Goal: Information Seeking & Learning: Learn about a topic

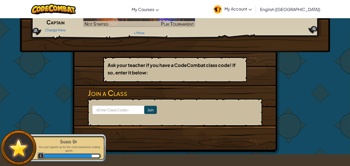
scroll to position [54, 0]
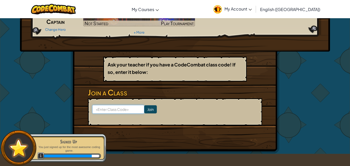
click at [122, 109] on input at bounding box center [118, 109] width 52 height 9
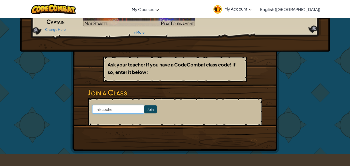
type input "mixcoolred"
click input "Join" at bounding box center [150, 109] width 13 height 8
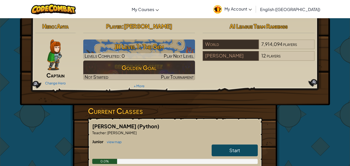
click at [229, 144] on h6 "Junior view map" at bounding box center [175, 142] width 166 height 6
click at [221, 163] on div "0.0%" at bounding box center [175, 161] width 166 height 5
click at [235, 145] on link "Start" at bounding box center [235, 150] width 46 height 12
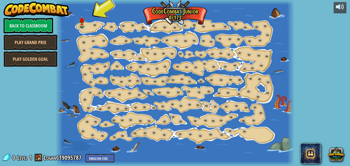
click at [81, 30] on div at bounding box center [175, 83] width 239 height 166
click at [81, 24] on img at bounding box center [81, 18] width 5 height 13
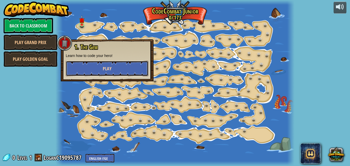
click at [90, 67] on button "Play" at bounding box center [107, 68] width 83 height 15
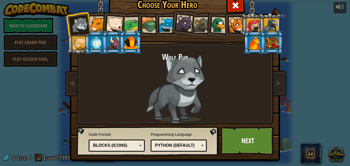
click at [92, 22] on div at bounding box center [98, 24] width 16 height 16
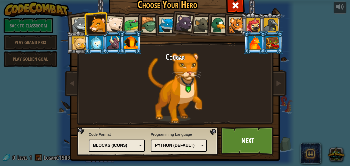
click at [78, 44] on div at bounding box center [79, 43] width 14 height 14
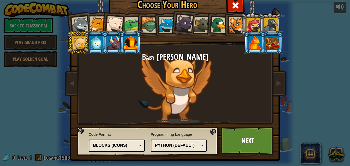
click at [216, 23] on div at bounding box center [219, 25] width 17 height 17
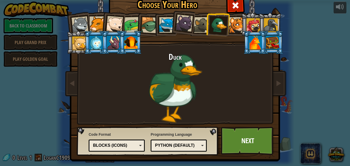
click at [154, 24] on li at bounding box center [165, 24] width 23 height 23
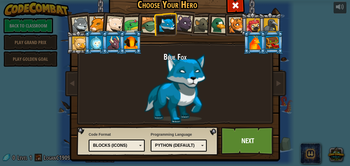
click at [143, 25] on div at bounding box center [149, 25] width 16 height 16
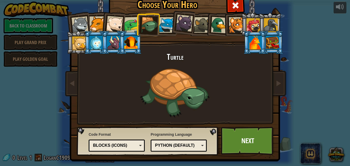
click at [126, 24] on div at bounding box center [132, 25] width 16 height 16
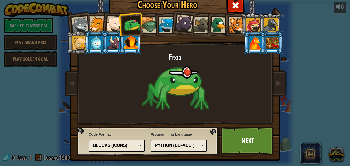
click at [115, 24] on div at bounding box center [114, 24] width 17 height 17
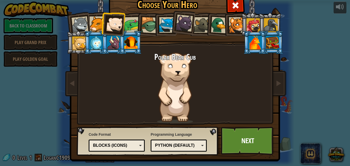
click at [133, 43] on div at bounding box center [130, 43] width 13 height 14
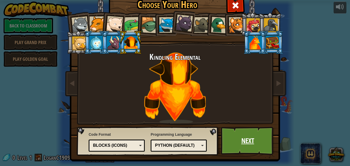
click at [245, 141] on link "Next" at bounding box center [248, 141] width 54 height 28
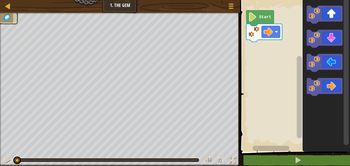
click at [257, 18] on image "Blockly Workspace" at bounding box center [253, 16] width 9 height 9
click at [267, 33] on image "Blockly Workspace" at bounding box center [268, 31] width 9 height 9
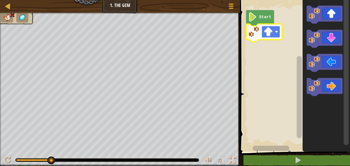
click at [267, 32] on image "Blockly Workspace" at bounding box center [268, 31] width 9 height 9
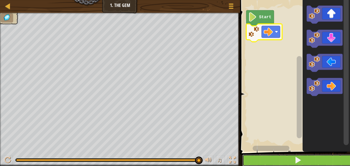
click at [267, 159] on button at bounding box center [299, 160] width 112 height 12
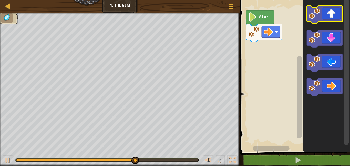
click at [311, 15] on image "Blockly Workspace" at bounding box center [314, 13] width 11 height 11
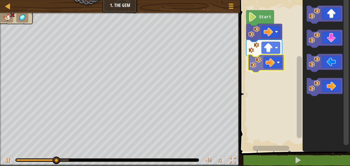
click at [250, 62] on div "Start" at bounding box center [295, 74] width 112 height 154
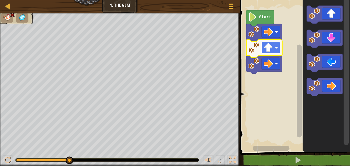
click at [269, 47] on image "Blockly Workspace" at bounding box center [268, 47] width 9 height 9
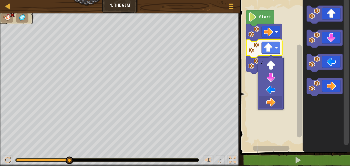
drag, startPoint x: 268, startPoint y: 99, endPoint x: 266, endPoint y: 95, distance: 3.8
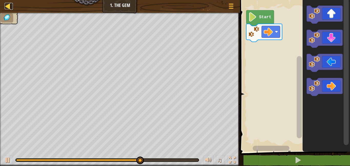
click at [9, 9] on div at bounding box center [8, 6] width 6 height 6
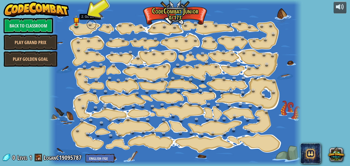
drag, startPoint x: 90, startPoint y: 25, endPoint x: 90, endPoint y: 23, distance: 2.6
click at [90, 25] on link at bounding box center [91, 24] width 10 height 10
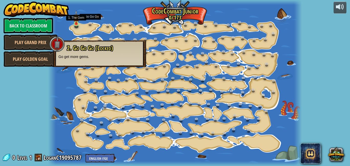
click at [76, 21] on img at bounding box center [76, 17] width 6 height 14
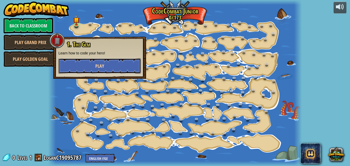
click at [87, 63] on button "Play" at bounding box center [99, 65] width 83 height 15
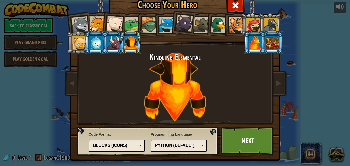
click at [250, 144] on link "Next" at bounding box center [248, 141] width 54 height 28
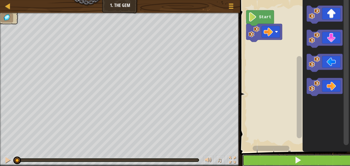
click at [315, 160] on button at bounding box center [299, 160] width 112 height 12
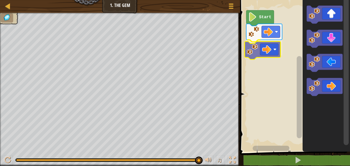
click at [253, 50] on div "Start" at bounding box center [295, 74] width 112 height 154
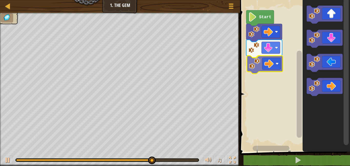
click at [258, 61] on div "Start" at bounding box center [295, 74] width 112 height 154
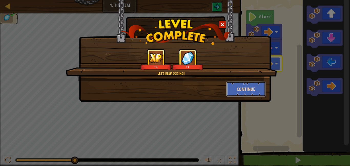
click at [241, 88] on button "Continue" at bounding box center [247, 88] width 40 height 15
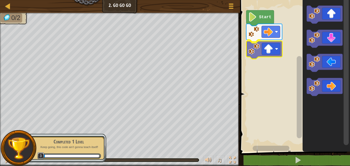
click at [257, 51] on div "Start" at bounding box center [295, 74] width 112 height 154
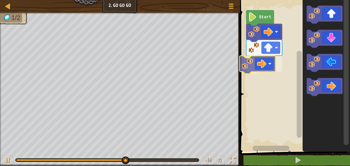
click at [252, 63] on div "Start" at bounding box center [295, 74] width 112 height 154
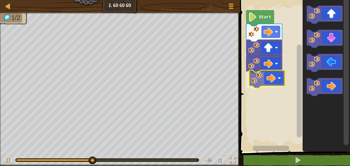
click at [254, 79] on div "Start" at bounding box center [295, 74] width 112 height 154
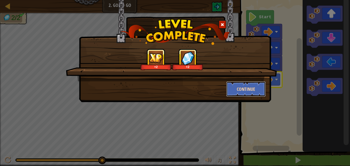
click at [249, 85] on button "Continue" at bounding box center [247, 88] width 40 height 15
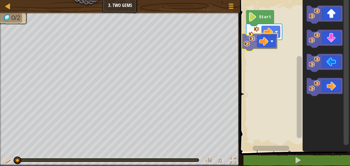
click at [251, 43] on div "Start" at bounding box center [295, 74] width 112 height 154
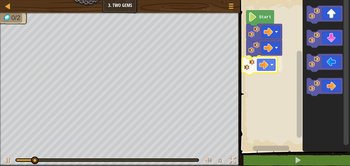
click at [253, 64] on div "Start" at bounding box center [295, 74] width 112 height 154
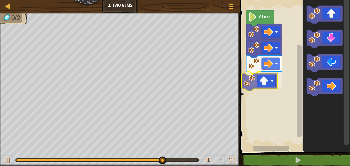
click at [254, 74] on div "Start" at bounding box center [295, 74] width 112 height 154
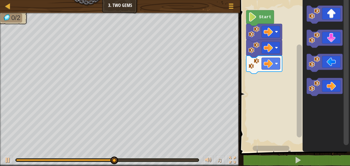
click at [298, 47] on div "Start" at bounding box center [295, 74] width 112 height 154
click at [305, 33] on icon "Blockly Workspace" at bounding box center [326, 74] width 47 height 154
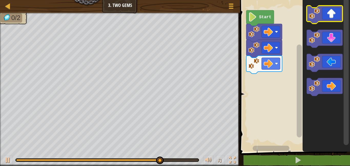
click at [315, 17] on image "Blockly Workspace" at bounding box center [314, 13] width 11 height 11
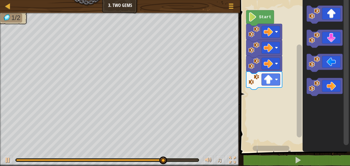
click at [297, 77] on div "Start" at bounding box center [295, 74] width 112 height 154
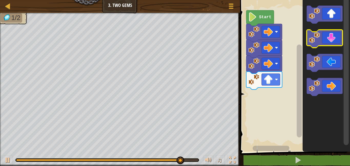
click at [316, 39] on image "Blockly Workspace" at bounding box center [314, 37] width 11 height 11
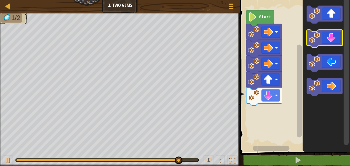
click at [314, 39] on image "Blockly Workspace" at bounding box center [314, 37] width 11 height 11
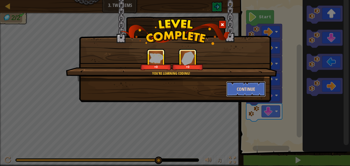
click at [245, 88] on button "Continue" at bounding box center [247, 88] width 40 height 15
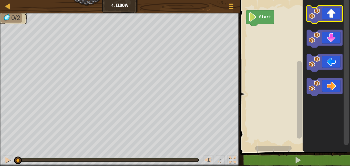
click at [315, 17] on image "Blockly Workspace" at bounding box center [314, 13] width 11 height 11
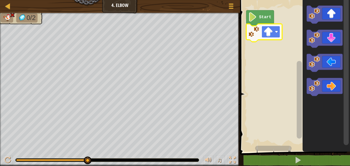
click at [269, 33] on image "Blockly Workspace" at bounding box center [268, 31] width 9 height 9
click at [253, 31] on image "Blockly Workspace" at bounding box center [254, 31] width 11 height 11
click at [274, 30] on rect "Blockly Workspace" at bounding box center [271, 32] width 18 height 12
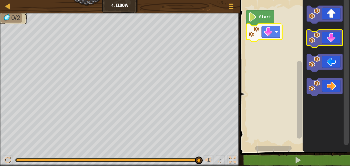
click at [315, 40] on image "Blockly Workspace" at bounding box center [314, 37] width 11 height 11
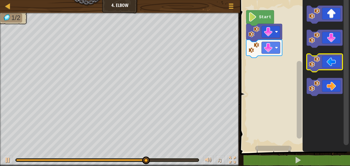
click at [316, 64] on image "Blockly Workspace" at bounding box center [314, 61] width 11 height 11
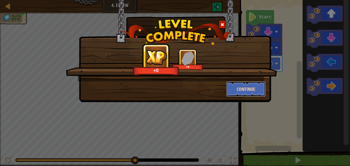
click at [242, 90] on button "Continue" at bounding box center [247, 88] width 40 height 15
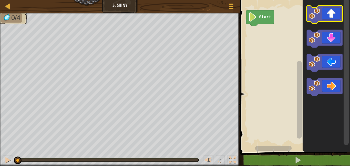
click at [315, 14] on image "Blockly Workspace" at bounding box center [314, 13] width 11 height 11
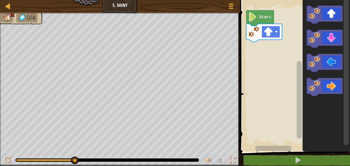
click at [266, 34] on image "Blockly Workspace" at bounding box center [268, 31] width 9 height 9
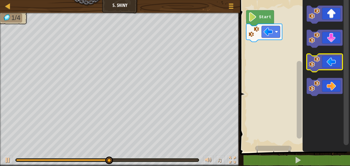
click at [310, 64] on image "Blockly Workspace" at bounding box center [314, 61] width 11 height 11
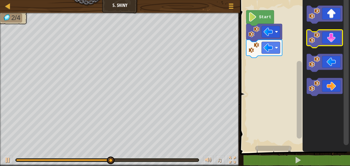
click at [327, 40] on icon "Blockly Workspace" at bounding box center [325, 39] width 36 height 18
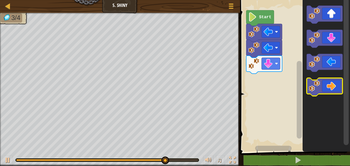
click at [326, 84] on icon "Blockly Workspace" at bounding box center [325, 87] width 36 height 18
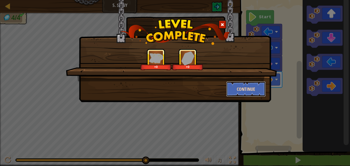
click at [241, 91] on button "Continue" at bounding box center [247, 88] width 40 height 15
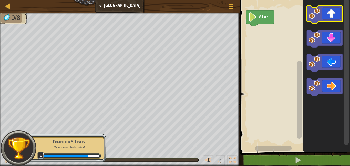
click at [314, 13] on image "Blockly Workspace" at bounding box center [314, 13] width 11 height 11
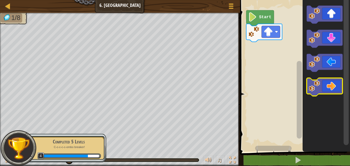
click at [320, 88] on icon "Blockly Workspace" at bounding box center [325, 87] width 36 height 18
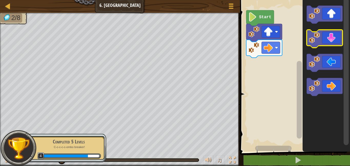
click at [315, 39] on image "Blockly Workspace" at bounding box center [314, 37] width 11 height 11
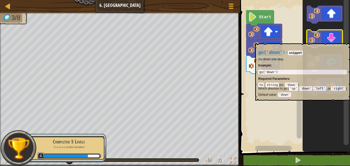
click at [314, 41] on image "Blockly Workspace" at bounding box center [314, 37] width 11 height 11
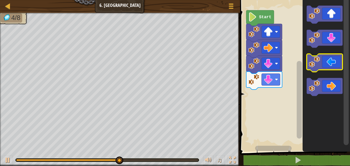
click at [310, 63] on image "Blockly Workspace" at bounding box center [314, 61] width 11 height 11
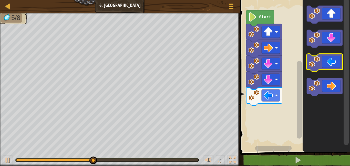
click at [310, 63] on image "Blockly Workspace" at bounding box center [314, 61] width 11 height 11
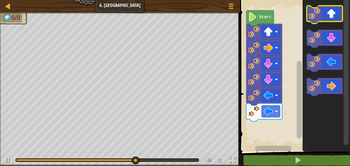
click at [321, 17] on icon "Blockly Workspace" at bounding box center [325, 15] width 36 height 18
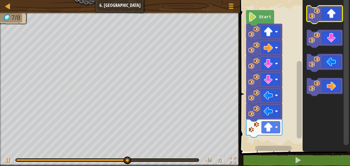
click at [317, 17] on image "Blockly Workspace" at bounding box center [314, 13] width 11 height 11
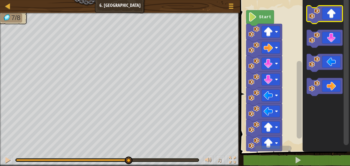
click at [317, 17] on image "Blockly Workspace" at bounding box center [314, 13] width 11 height 11
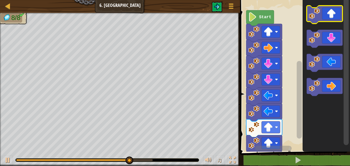
click at [317, 17] on image "Blockly Workspace" at bounding box center [314, 13] width 11 height 11
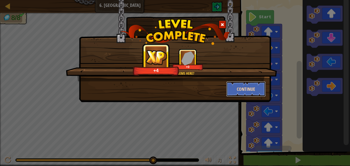
click at [248, 90] on button "Continue" at bounding box center [247, 88] width 40 height 15
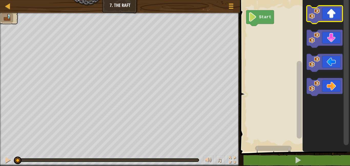
click at [318, 15] on image "Blockly Workspace" at bounding box center [314, 13] width 11 height 11
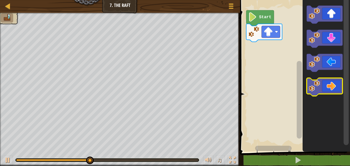
click at [315, 90] on image "Blockly Workspace" at bounding box center [314, 85] width 11 height 11
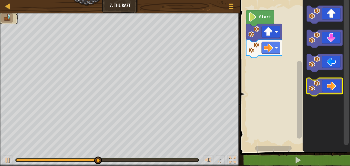
click at [311, 85] on image "Blockly Workspace" at bounding box center [314, 85] width 11 height 11
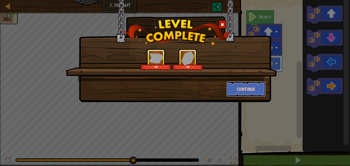
click at [238, 90] on button "Continue" at bounding box center [247, 88] width 40 height 15
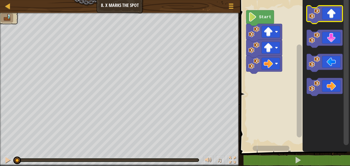
click at [315, 15] on image "Blockly Workspace" at bounding box center [314, 13] width 11 height 11
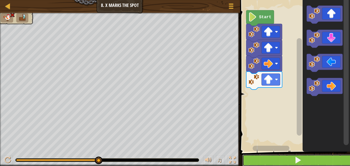
click at [256, 159] on button at bounding box center [299, 160] width 112 height 12
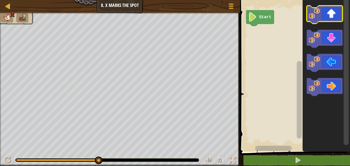
click at [316, 15] on image "Blockly Workspace" at bounding box center [314, 13] width 11 height 11
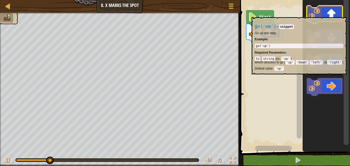
click at [316, 14] on image "Blockly Workspace" at bounding box center [314, 13] width 11 height 11
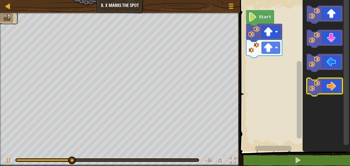
click at [315, 90] on image "Blockly Workspace" at bounding box center [314, 85] width 11 height 11
click at [315, 85] on image "Blockly Workspace" at bounding box center [314, 85] width 11 height 11
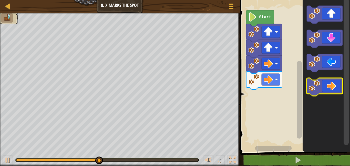
click at [311, 86] on image "Blockly Workspace" at bounding box center [314, 85] width 11 height 11
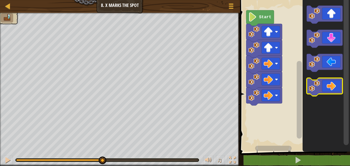
click at [311, 86] on image "Blockly Workspace" at bounding box center [314, 85] width 11 height 11
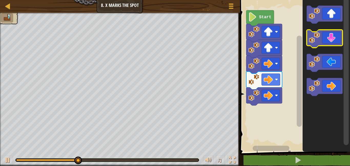
click at [316, 38] on image "Blockly Workspace" at bounding box center [314, 37] width 11 height 11
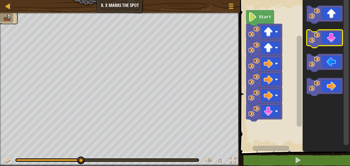
click at [316, 38] on image "Blockly Workspace" at bounding box center [314, 37] width 11 height 11
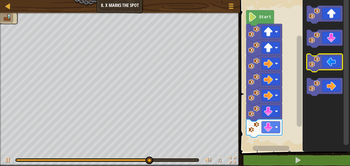
click at [318, 64] on image "Blockly Workspace" at bounding box center [314, 61] width 11 height 11
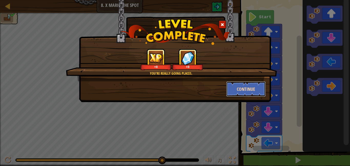
click at [241, 87] on button "Continue" at bounding box center [247, 88] width 40 height 15
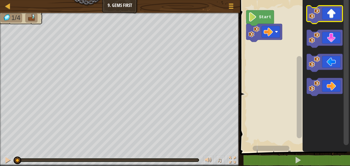
click at [315, 14] on image "Blockly Workspace" at bounding box center [314, 13] width 11 height 11
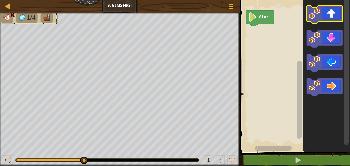
click at [309, 14] on icon "Blockly Workspace" at bounding box center [325, 15] width 36 height 18
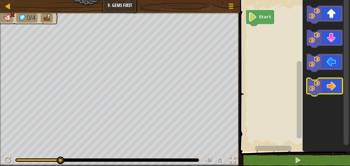
click at [319, 83] on image "Blockly Workspace" at bounding box center [314, 85] width 11 height 11
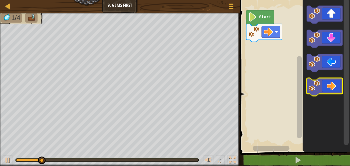
click at [319, 83] on image "Blockly Workspace" at bounding box center [314, 85] width 11 height 11
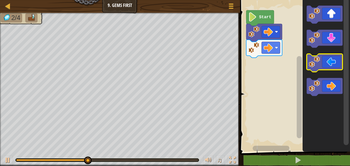
click at [314, 57] on image "Blockly Workspace" at bounding box center [314, 61] width 11 height 11
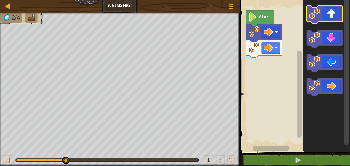
click at [318, 12] on image "Blockly Workspace" at bounding box center [314, 13] width 11 height 11
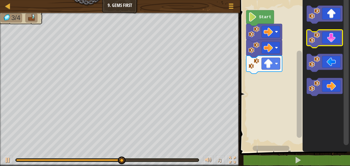
click at [320, 41] on icon "Blockly Workspace" at bounding box center [325, 39] width 36 height 18
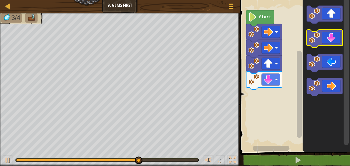
click at [317, 39] on image "Blockly Workspace" at bounding box center [314, 37] width 11 height 11
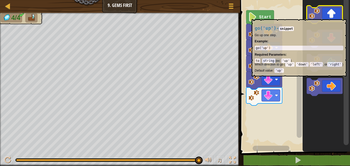
click at [324, 16] on icon "Blockly Workspace" at bounding box center [325, 15] width 36 height 18
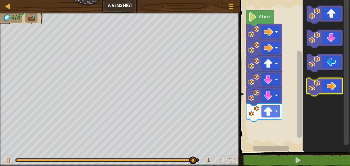
click at [316, 89] on image "Blockly Workspace" at bounding box center [314, 85] width 11 height 11
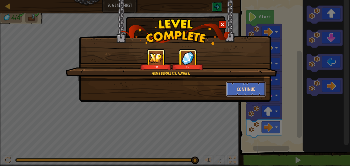
click at [251, 91] on button "Continue" at bounding box center [247, 88] width 40 height 15
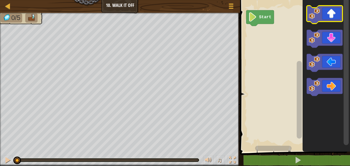
click at [314, 13] on image "Blockly Workspace" at bounding box center [314, 13] width 11 height 11
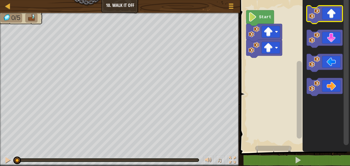
click at [313, 13] on image "Blockly Workspace" at bounding box center [314, 13] width 11 height 11
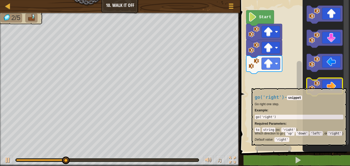
click at [314, 85] on image "Blockly Workspace" at bounding box center [314, 85] width 11 height 11
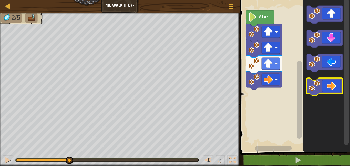
click at [314, 85] on image "Blockly Workspace" at bounding box center [314, 85] width 11 height 11
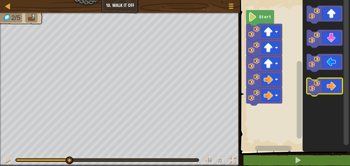
click at [314, 85] on image "Blockly Workspace" at bounding box center [314, 85] width 11 height 11
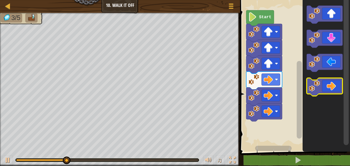
click at [314, 85] on image "Blockly Workspace" at bounding box center [314, 85] width 11 height 11
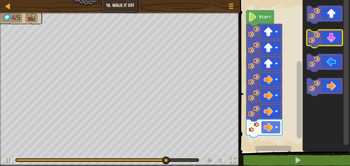
click at [314, 37] on image "Blockly Workspace" at bounding box center [314, 37] width 11 height 11
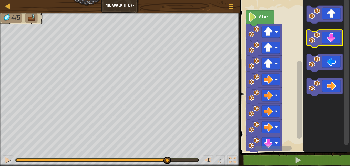
click at [314, 37] on image "Blockly Workspace" at bounding box center [314, 37] width 11 height 11
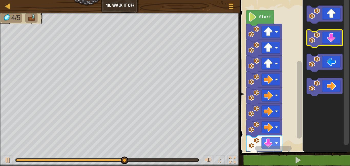
click at [314, 37] on image "Blockly Workspace" at bounding box center [314, 37] width 11 height 11
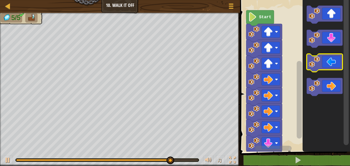
click at [312, 56] on image "Blockly Workspace" at bounding box center [314, 61] width 11 height 11
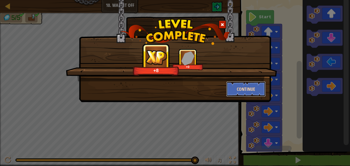
click at [241, 87] on button "Continue" at bounding box center [247, 88] width 40 height 15
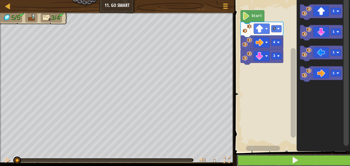
click at [263, 159] on button at bounding box center [295, 160] width 117 height 12
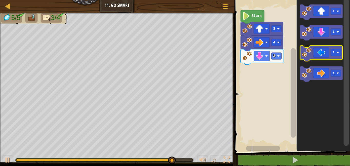
click at [309, 52] on image "Blockly Workspace" at bounding box center [307, 53] width 10 height 10
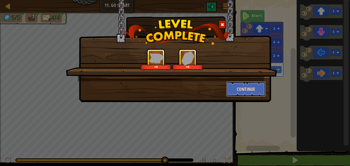
click at [240, 84] on button "Continue" at bounding box center [247, 88] width 40 height 15
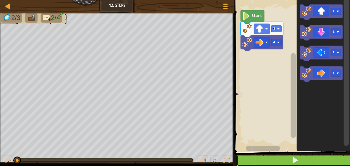
click at [288, 159] on button at bounding box center [295, 160] width 117 height 12
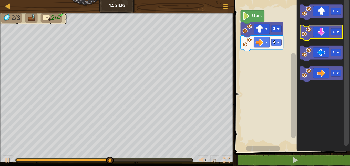
click at [308, 31] on image "Blockly Workspace" at bounding box center [307, 32] width 10 height 10
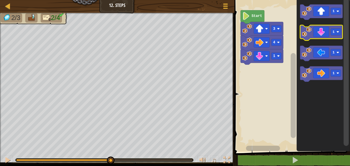
click at [308, 31] on image "Blockly Workspace" at bounding box center [307, 32] width 10 height 10
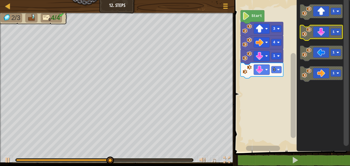
click at [308, 31] on image "Blockly Workspace" at bounding box center [307, 32] width 10 height 10
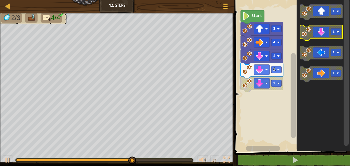
click at [310, 30] on image "Blockly Workspace" at bounding box center [307, 32] width 10 height 10
click at [304, 34] on image "Blockly Workspace" at bounding box center [307, 32] width 10 height 10
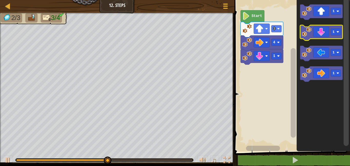
click at [304, 33] on image "Blockly Workspace" at bounding box center [307, 32] width 10 height 10
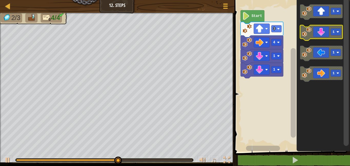
click at [304, 33] on image "Blockly Workspace" at bounding box center [307, 32] width 10 height 10
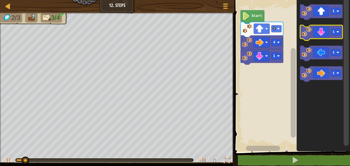
click at [304, 33] on image "Blockly Workspace" at bounding box center [307, 32] width 10 height 10
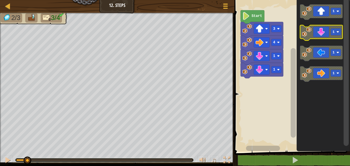
click at [304, 33] on image "Blockly Workspace" at bounding box center [307, 32] width 10 height 10
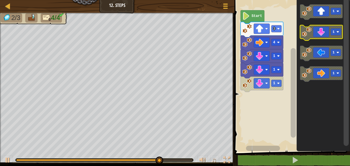
click at [309, 33] on image "Blockly Workspace" at bounding box center [307, 32] width 10 height 10
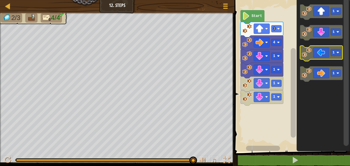
click at [302, 55] on image "Blockly Workspace" at bounding box center [307, 53] width 10 height 10
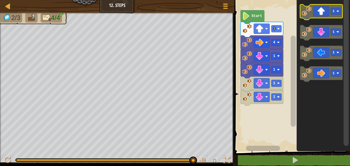
click at [306, 14] on image "Blockly Workspace" at bounding box center [307, 11] width 10 height 10
click at [276, 94] on rect "Blockly Workspace" at bounding box center [277, 97] width 10 height 7
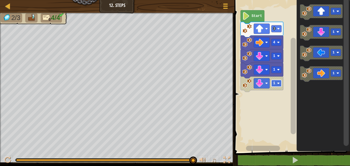
click at [278, 84] on image "Blockly Workspace" at bounding box center [278, 83] width 3 height 3
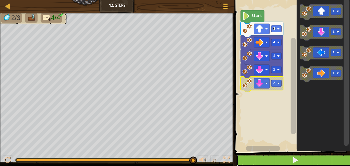
click at [297, 159] on span at bounding box center [295, 159] width 7 height 7
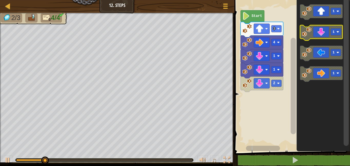
click at [306, 34] on image "Blockly Workspace" at bounding box center [307, 32] width 10 height 10
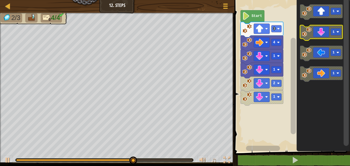
click at [310, 32] on image "Blockly Workspace" at bounding box center [307, 32] width 10 height 10
click at [308, 32] on image "Blockly Workspace" at bounding box center [307, 32] width 10 height 10
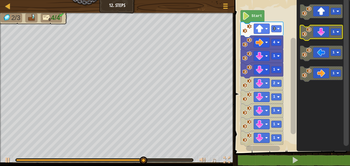
click at [308, 32] on image "Blockly Workspace" at bounding box center [307, 32] width 10 height 10
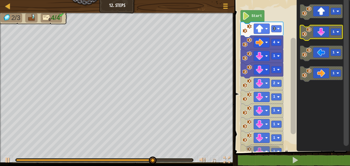
click at [308, 32] on image "Blockly Workspace" at bounding box center [307, 32] width 10 height 10
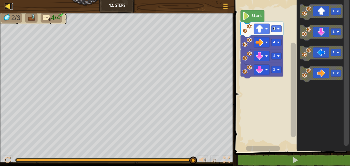
click at [6, 5] on div at bounding box center [8, 6] width 6 height 6
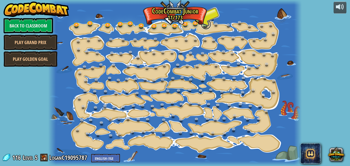
click at [205, 26] on link at bounding box center [206, 24] width 10 height 10
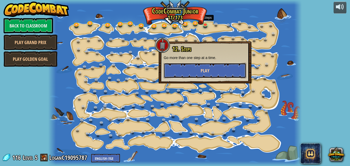
click at [193, 70] on button "Play" at bounding box center [205, 70] width 83 height 15
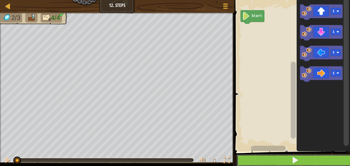
click at [263, 162] on button at bounding box center [295, 160] width 117 height 12
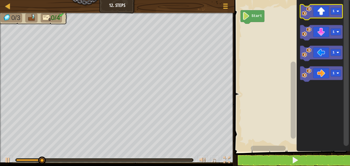
click at [306, 10] on image "Blockly Workspace" at bounding box center [307, 11] width 10 height 10
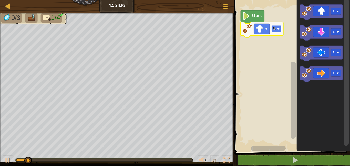
click at [275, 28] on text "1" at bounding box center [274, 29] width 2 height 4
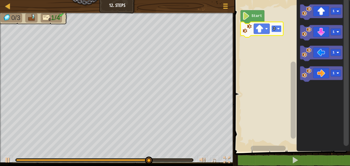
click at [275, 28] on text "2" at bounding box center [274, 29] width 2 height 4
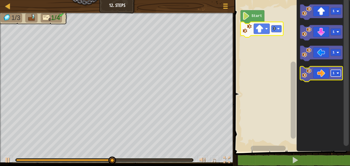
click at [331, 73] on rect "Blockly Workspace" at bounding box center [336, 73] width 10 height 7
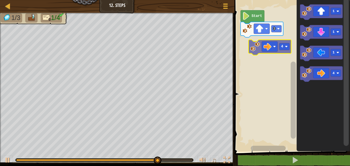
click at [255, 47] on div "Start 3 1 1 1 4 4" at bounding box center [291, 74] width 117 height 154
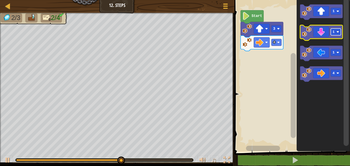
click at [333, 34] on text "1" at bounding box center [334, 32] width 2 height 4
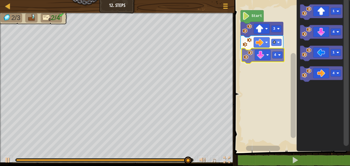
click at [247, 56] on div "4 4 3 Start 1 4 1 4 4" at bounding box center [291, 74] width 117 height 154
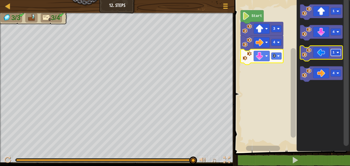
click at [331, 53] on rect "Blockly Workspace" at bounding box center [336, 52] width 10 height 7
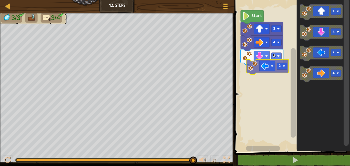
click at [247, 68] on div "Start 3 4 3 1 4 2 4 2" at bounding box center [291, 74] width 117 height 154
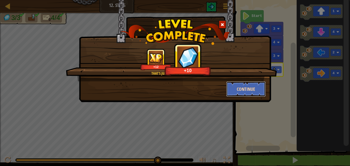
click at [252, 90] on button "Continue" at bounding box center [247, 88] width 40 height 15
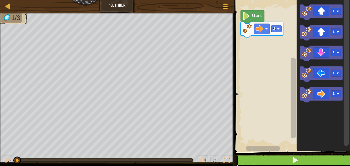
click at [280, 157] on button at bounding box center [295, 160] width 117 height 12
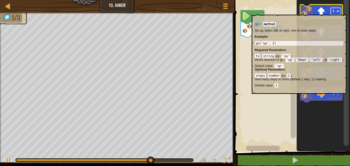
click at [337, 12] on rect "Blockly Workspace" at bounding box center [336, 11] width 10 height 7
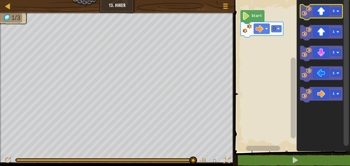
click at [306, 11] on image "Blockly Workspace" at bounding box center [307, 11] width 10 height 10
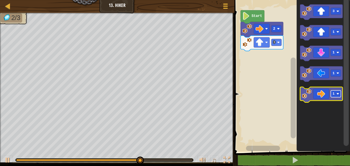
click at [332, 94] on rect "Blockly Workspace" at bounding box center [336, 94] width 10 height 7
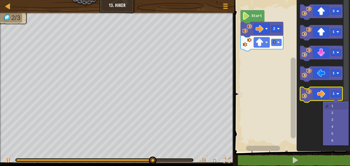
click at [337, 115] on icon "Blockly Workspace" at bounding box center [323, 74] width 53 height 154
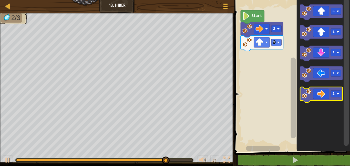
click at [307, 94] on image "Blockly Workspace" at bounding box center [307, 94] width 10 height 10
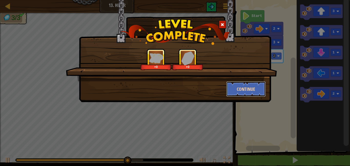
click at [251, 90] on button "Continue" at bounding box center [247, 88] width 40 height 15
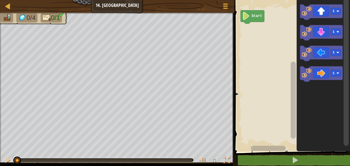
click at [334, 74] on text "1" at bounding box center [334, 73] width 2 height 4
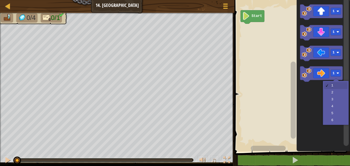
click at [335, 107] on icon "Blockly Workspace" at bounding box center [323, 74] width 53 height 154
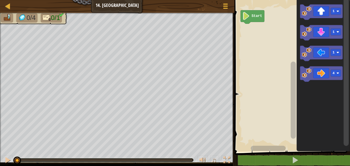
click at [314, 70] on icon "Blockly Workspace" at bounding box center [321, 73] width 43 height 15
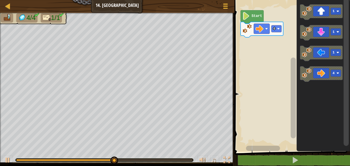
click at [0, 0] on div at bounding box center [0, 0] width 0 height 0
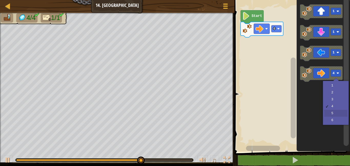
click at [338, 114] on icon "Blockly Workspace" at bounding box center [323, 74] width 53 height 154
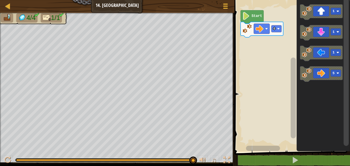
click at [275, 28] on text "4" at bounding box center [274, 29] width 2 height 4
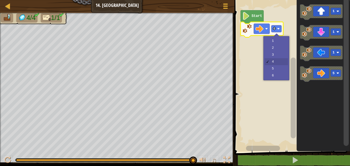
click at [281, 68] on rect "Blockly Workspace" at bounding box center [291, 74] width 117 height 154
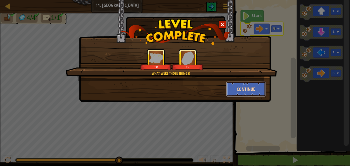
click at [250, 87] on button "Continue" at bounding box center [247, 88] width 40 height 15
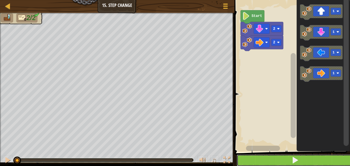
click at [302, 163] on button at bounding box center [295, 160] width 117 height 12
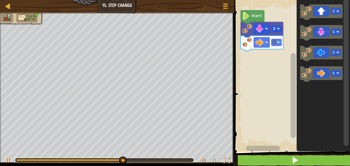
click at [0, 0] on div at bounding box center [0, 0] width 0 height 0
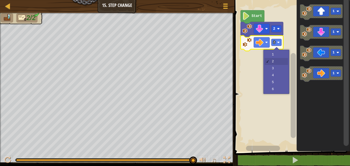
click at [279, 92] on rect "Blockly Workspace" at bounding box center [291, 74] width 117 height 154
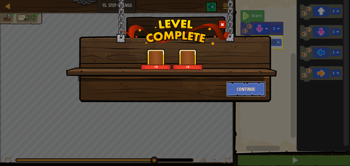
click at [254, 87] on button "Continue" at bounding box center [247, 88] width 40 height 15
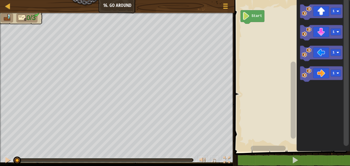
click at [309, 12] on image "Blockly Workspace" at bounding box center [307, 11] width 10 height 10
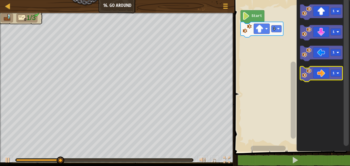
click at [334, 73] on text "1" at bounding box center [334, 73] width 2 height 4
click at [312, 72] on icon "Blockly Workspace" at bounding box center [321, 73] width 43 height 15
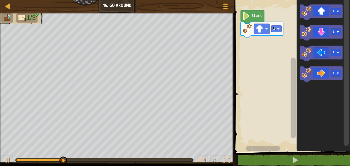
click at [305, 12] on image "Blockly Workspace" at bounding box center [307, 11] width 10 height 10
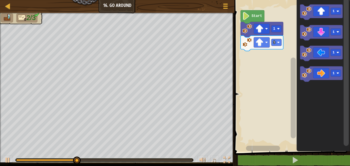
click at [312, 74] on image "Blockly Workspace" at bounding box center [307, 73] width 10 height 10
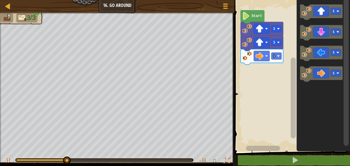
click at [309, 73] on image "Blockly Workspace" at bounding box center [307, 73] width 10 height 10
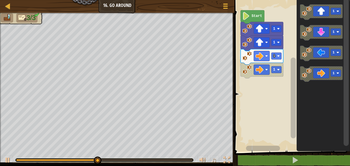
click at [309, 70] on image "Blockly Workspace" at bounding box center [307, 73] width 10 height 10
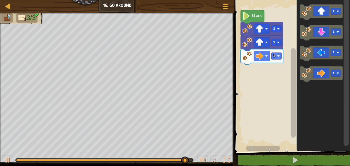
click at [0, 0] on div at bounding box center [0, 0] width 0 height 0
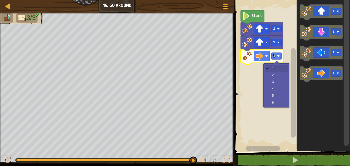
click at [282, 89] on rect "Blockly Workspace" at bounding box center [291, 74] width 117 height 154
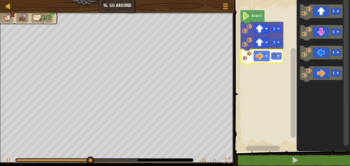
click at [276, 56] on rect "Blockly Workspace" at bounding box center [277, 56] width 10 height 7
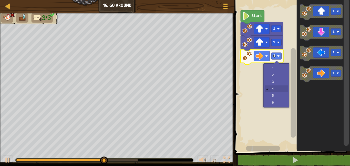
click at [283, 84] on rect "Blockly Workspace" at bounding box center [291, 74] width 117 height 154
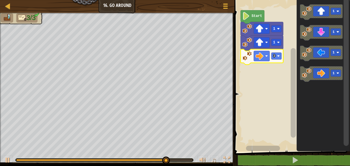
click at [303, 11] on image "Blockly Workspace" at bounding box center [307, 11] width 10 height 10
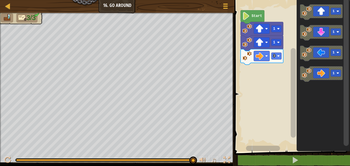
click at [307, 30] on image "Blockly Workspace" at bounding box center [307, 32] width 10 height 10
click at [338, 31] on rect "Blockly Workspace" at bounding box center [336, 31] width 10 height 7
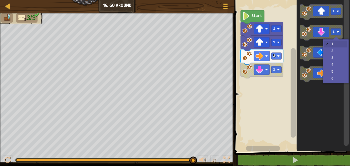
click at [338, 52] on image "Blockly Workspace" at bounding box center [338, 52] width 3 height 3
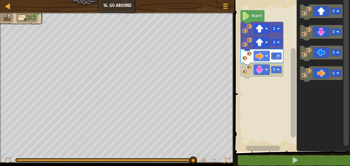
click at [279, 71] on image "Blockly Workspace" at bounding box center [278, 69] width 3 height 3
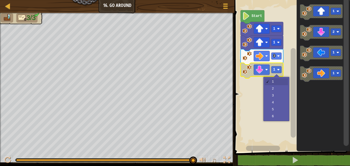
click at [283, 89] on rect "Blockly Workspace" at bounding box center [291, 74] width 117 height 154
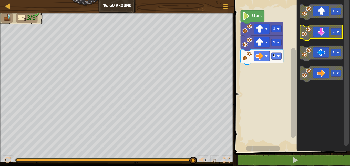
click at [309, 30] on image "Blockly Workspace" at bounding box center [307, 32] width 10 height 10
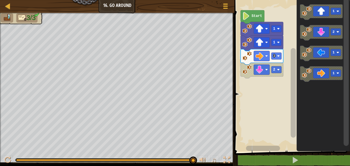
click at [278, 69] on image "Blockly Workspace" at bounding box center [278, 69] width 3 height 3
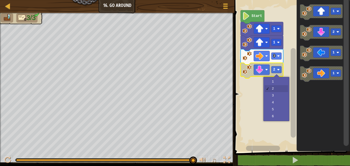
click at [285, 96] on rect "Blockly Workspace" at bounding box center [291, 74] width 117 height 154
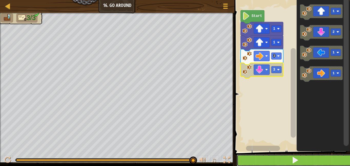
click at [301, 163] on button at bounding box center [295, 160] width 117 height 12
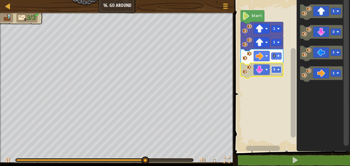
click at [277, 69] on rect "Blockly Workspace" at bounding box center [277, 69] width 10 height 7
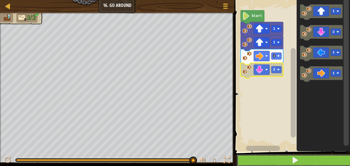
click at [247, 160] on button at bounding box center [295, 160] width 117 height 12
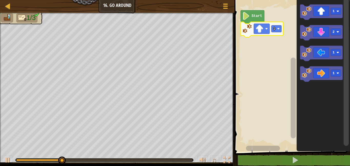
click at [276, 28] on rect "Blockly Workspace" at bounding box center [277, 28] width 10 height 7
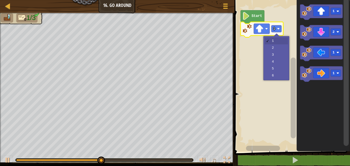
click at [279, 55] on rect "Blockly Workspace" at bounding box center [291, 74] width 117 height 154
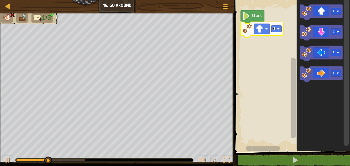
click at [275, 26] on rect "Blockly Workspace" at bounding box center [277, 28] width 10 height 7
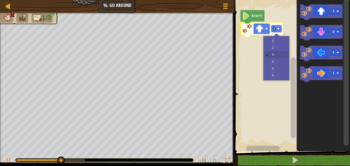
click at [278, 49] on rect "Blockly Workspace" at bounding box center [291, 74] width 117 height 154
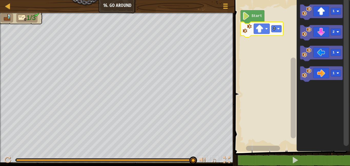
click at [306, 73] on image "Blockly Workspace" at bounding box center [307, 73] width 10 height 10
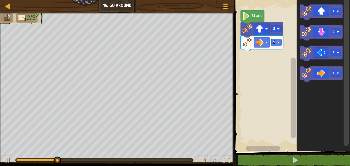
click at [276, 42] on rect "Blockly Workspace" at bounding box center [277, 42] width 10 height 7
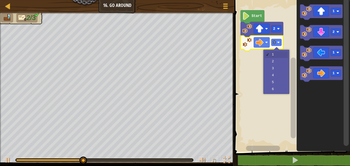
click at [280, 77] on rect "Blockly Workspace" at bounding box center [291, 74] width 117 height 154
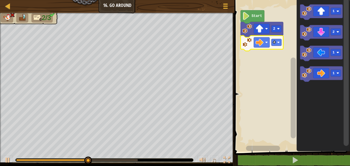
click at [275, 43] on text "4" at bounding box center [274, 43] width 2 height 4
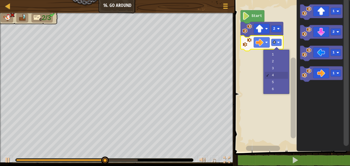
click at [280, 71] on rect "Blockly Workspace" at bounding box center [291, 74] width 117 height 154
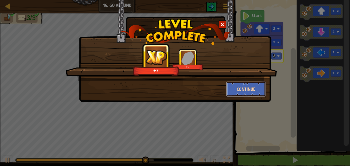
click at [253, 87] on button "Continue" at bounding box center [247, 88] width 40 height 15
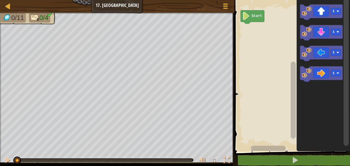
click at [335, 12] on text "1" at bounding box center [334, 11] width 2 height 4
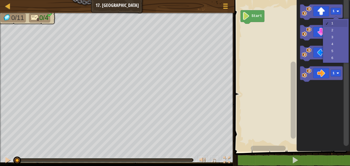
click at [335, 40] on rect "Blockly Workspace" at bounding box center [321, 32] width 43 height 15
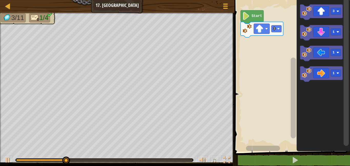
click at [0, 0] on div at bounding box center [0, 0] width 0 height 0
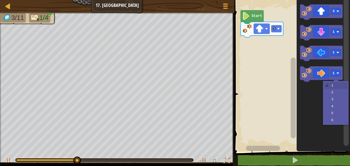
click at [339, 100] on icon "Blockly Workspace" at bounding box center [323, 74] width 53 height 154
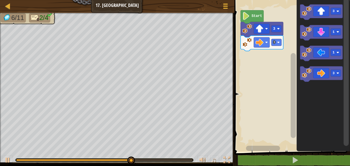
click at [338, 33] on image "Blockly Workspace" at bounding box center [338, 32] width 3 height 3
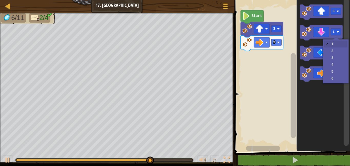
click at [336, 61] on rect "Blockly Workspace" at bounding box center [321, 53] width 43 height 15
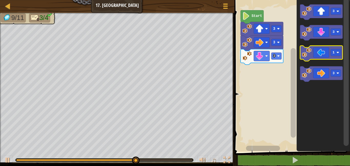
click at [342, 52] on icon "Blockly Workspace" at bounding box center [321, 53] width 43 height 15
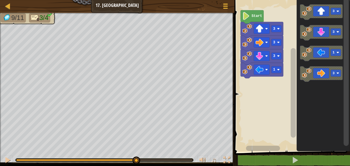
click at [0, 0] on div at bounding box center [0, 0] width 0 height 0
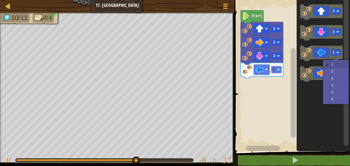
click at [334, 74] on text "3" at bounding box center [334, 73] width 2 height 4
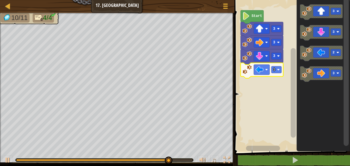
click at [274, 71] on text "1" at bounding box center [274, 70] width 2 height 4
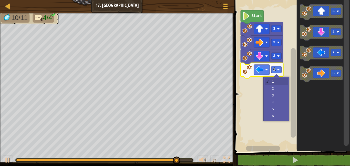
click at [283, 90] on rect "Blockly Workspace" at bounding box center [291, 74] width 117 height 154
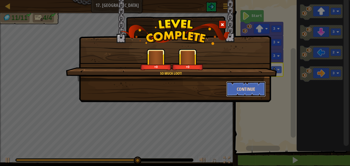
click at [253, 91] on button "Continue" at bounding box center [247, 88] width 40 height 15
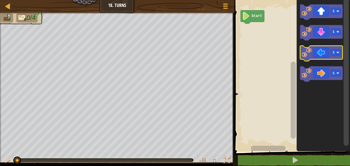
click at [311, 56] on image "Blockly Workspace" at bounding box center [307, 53] width 10 height 10
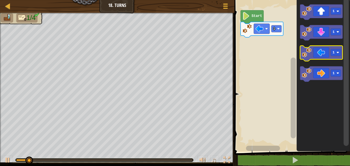
click at [308, 54] on image "Blockly Workspace" at bounding box center [307, 53] width 10 height 10
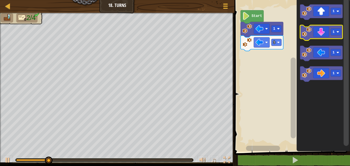
click at [305, 32] on image "Blockly Workspace" at bounding box center [307, 32] width 10 height 10
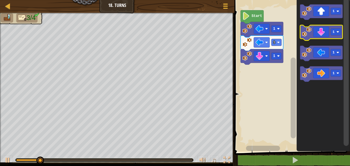
click at [305, 32] on image "Blockly Workspace" at bounding box center [307, 32] width 10 height 10
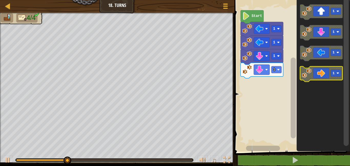
click at [324, 75] on icon "Blockly Workspace" at bounding box center [321, 73] width 43 height 15
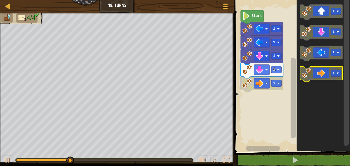
click at [324, 75] on icon "Blockly Workspace" at bounding box center [321, 73] width 43 height 15
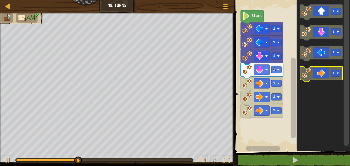
click at [324, 75] on icon "Blockly Workspace" at bounding box center [321, 73] width 43 height 15
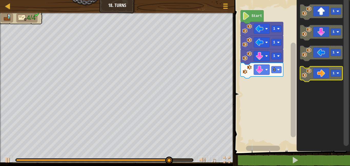
click at [337, 72] on image "Blockly Workspace" at bounding box center [338, 73] width 3 height 3
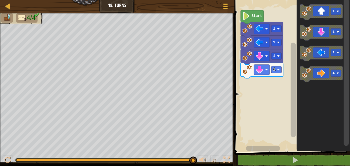
click at [252, 83] on div "1 1 1 1 Start 1 1 1 4" at bounding box center [291, 74] width 117 height 154
click at [302, 81] on g "1 1 1 4" at bounding box center [321, 42] width 43 height 77
click at [302, 76] on g "4" at bounding box center [321, 73] width 43 height 15
click at [309, 68] on image "Blockly Workspace" at bounding box center [307, 73] width 10 height 10
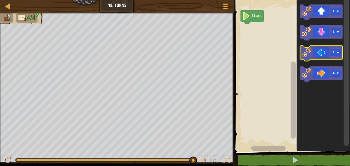
click at [303, 56] on image "Blockly Workspace" at bounding box center [307, 53] width 10 height 10
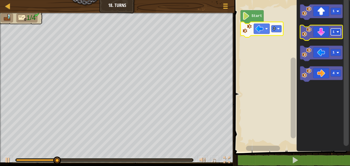
click at [335, 32] on text "1" at bounding box center [334, 32] width 2 height 4
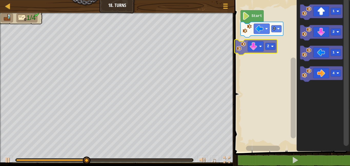
click at [243, 48] on div "Start 2 2 1 2 1 4 2" at bounding box center [291, 74] width 117 height 154
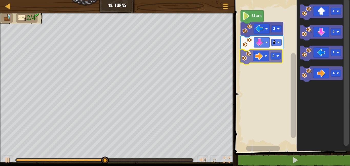
click at [248, 57] on div "2 4 2 Start 1 2 1 4 4" at bounding box center [291, 74] width 117 height 154
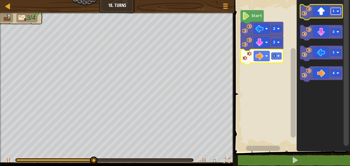
click at [334, 11] on text "1" at bounding box center [334, 11] width 2 height 4
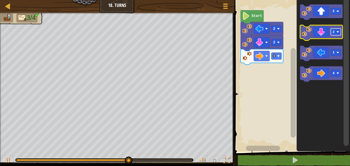
click at [337, 32] on rect "Blockly Workspace" at bounding box center [336, 31] width 10 height 7
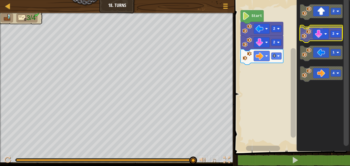
click at [305, 32] on image "Blockly Workspace" at bounding box center [307, 32] width 10 height 10
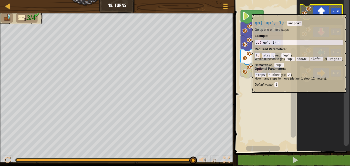
click at [336, 11] on rect "Blockly Workspace" at bounding box center [336, 11] width 10 height 7
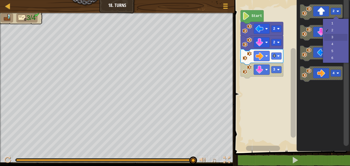
drag, startPoint x: 331, startPoint y: 37, endPoint x: 328, endPoint y: 40, distance: 3.3
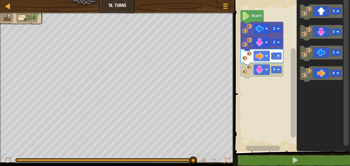
click at [270, 59] on div "2 4 3 2 Start 3 3 1 4" at bounding box center [291, 74] width 117 height 154
click at [314, 10] on icon "Blockly Workspace" at bounding box center [321, 11] width 43 height 15
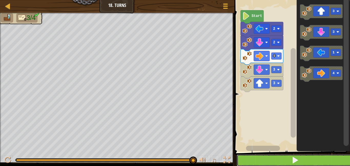
click at [259, 160] on button at bounding box center [295, 160] width 117 height 12
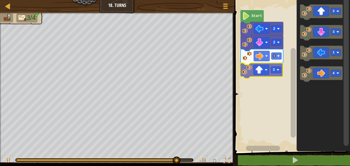
click at [248, 70] on div "2 4 3 2 Start 3 3 1 4 3" at bounding box center [291, 74] width 117 height 154
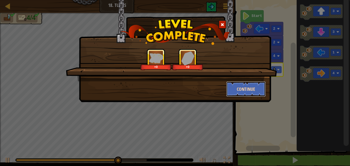
click at [254, 90] on button "Continue" at bounding box center [247, 88] width 40 height 15
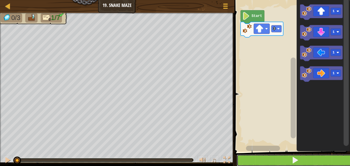
click at [261, 158] on button at bounding box center [295, 160] width 117 height 12
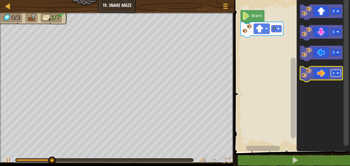
click at [336, 74] on rect "Blockly Workspace" at bounding box center [336, 73] width 10 height 7
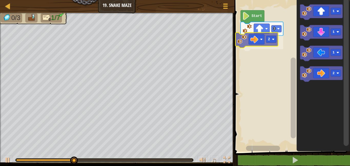
click at [245, 38] on div "3 2 Start 1 1 1 2 2" at bounding box center [291, 74] width 117 height 154
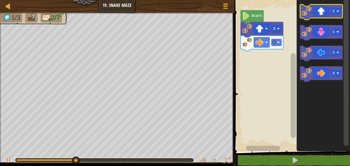
click at [303, 12] on image "Blockly Workspace" at bounding box center [307, 11] width 10 height 10
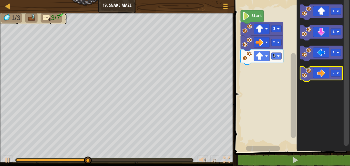
click at [318, 74] on icon "Blockly Workspace" at bounding box center [321, 73] width 43 height 15
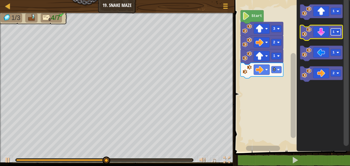
click at [334, 32] on text "1" at bounding box center [334, 32] width 2 height 4
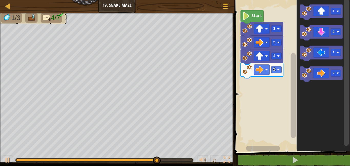
click at [298, 53] on icon "1 2 1 2" at bounding box center [323, 74] width 53 height 154
click at [302, 34] on icon "Blockly Workspace" at bounding box center [321, 32] width 43 height 15
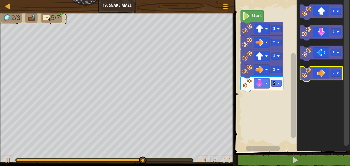
click at [313, 76] on icon "Blockly Workspace" at bounding box center [321, 73] width 43 height 15
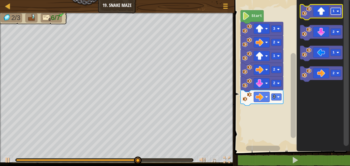
click at [338, 14] on rect "Blockly Workspace" at bounding box center [336, 11] width 10 height 7
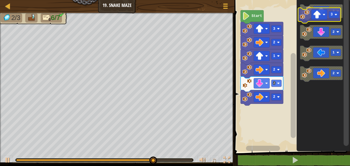
click at [304, 12] on image "Blockly Workspace" at bounding box center [307, 11] width 10 height 10
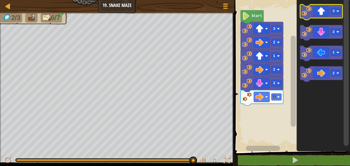
click at [310, 13] on image "Blockly Workspace" at bounding box center [307, 11] width 10 height 10
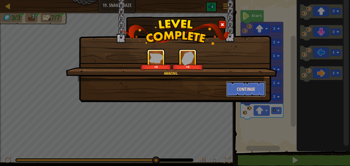
click at [258, 87] on button "Continue" at bounding box center [247, 88] width 40 height 15
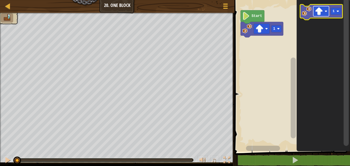
click at [317, 11] on image "Blockly Workspace" at bounding box center [320, 11] width 8 height 8
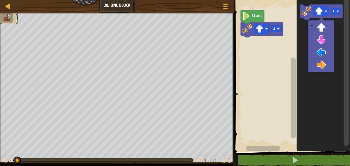
click at [296, 22] on g "Blockly Workspace" at bounding box center [293, 72] width 6 height 148
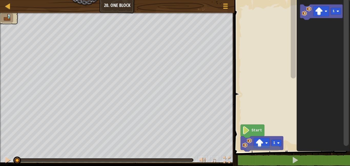
click at [257, 124] on rect "Blockly Workspace" at bounding box center [291, 74] width 117 height 154
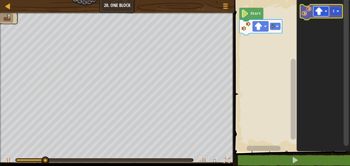
click at [320, 13] on image "Blockly Workspace" at bounding box center [320, 11] width 8 height 8
click at [307, 13] on image "Blockly Workspace" at bounding box center [307, 11] width 10 height 10
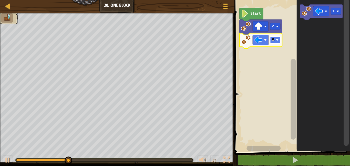
click at [272, 39] on text "1" at bounding box center [273, 40] width 2 height 4
click at [278, 41] on image "Blockly Workspace" at bounding box center [277, 40] width 3 height 3
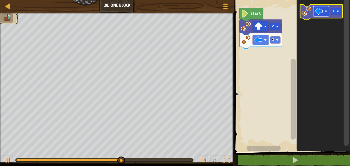
click at [320, 12] on image "Blockly Workspace" at bounding box center [320, 11] width 8 height 8
click at [335, 11] on g "1" at bounding box center [336, 11] width 10 height 7
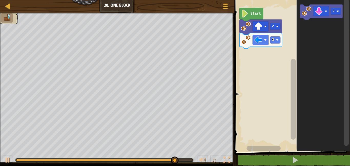
click at [305, 16] on g "2" at bounding box center [321, 11] width 43 height 15
click at [306, 14] on image "Blockly Workspace" at bounding box center [307, 11] width 10 height 10
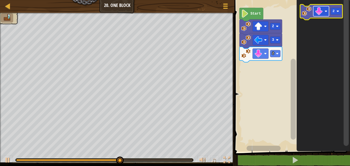
click at [324, 13] on rect "Blockly Workspace" at bounding box center [322, 11] width 16 height 10
click at [335, 11] on text "2" at bounding box center [334, 11] width 2 height 4
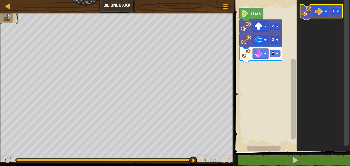
click at [303, 10] on image "Blockly Workspace" at bounding box center [307, 11] width 10 height 10
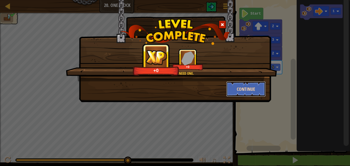
click at [242, 87] on button "Continue" at bounding box center [247, 88] width 40 height 15
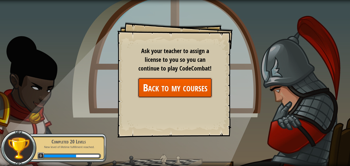
click at [166, 91] on link "Back to my courses" at bounding box center [175, 88] width 74 height 20
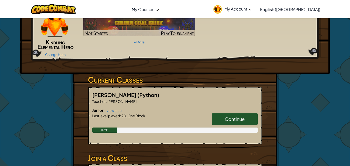
scroll to position [45, 0]
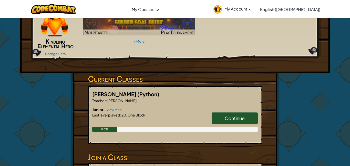
click at [230, 120] on span "Continue" at bounding box center [235, 118] width 20 height 6
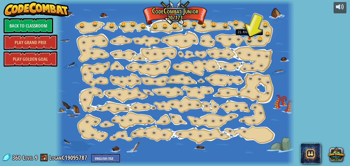
click at [250, 37] on img at bounding box center [249, 32] width 5 height 13
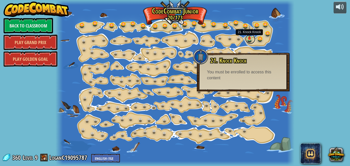
click at [251, 39] on link at bounding box center [251, 39] width 10 height 10
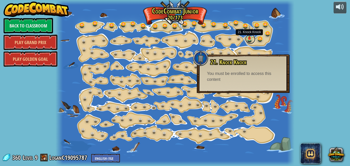
click at [251, 39] on link at bounding box center [251, 39] width 10 height 10
click at [247, 30] on div "15. Step Change Change step arguments. 15a. Step Change A (practice) 11. Go Sma…" at bounding box center [175, 83] width 239 height 166
click at [248, 32] on img at bounding box center [249, 32] width 5 height 13
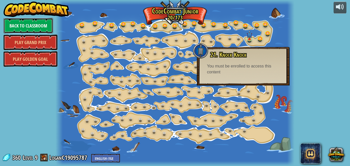
click at [16, 26] on link "Back to Classroom" at bounding box center [29, 25] width 50 height 15
